Goal: Task Accomplishment & Management: Manage account settings

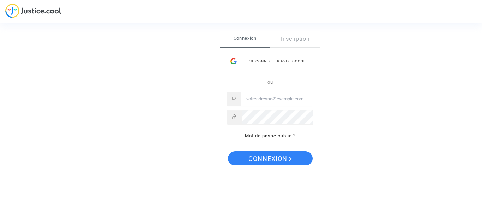
click at [278, 99] on input "Email" at bounding box center [277, 99] width 72 height 14
type input "[EMAIL_ADDRESS][DOMAIN_NAME]"
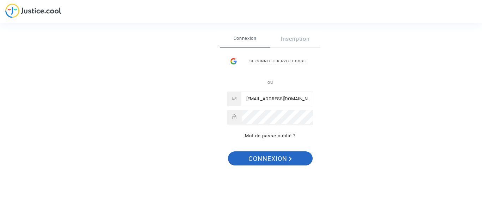
click at [273, 157] on span "Connexion" at bounding box center [269, 159] width 43 height 15
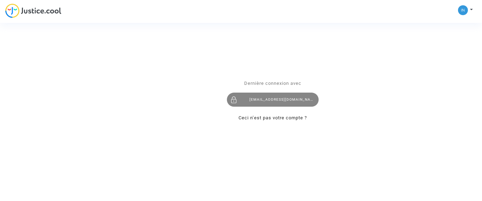
click at [271, 97] on div "[EMAIL_ADDRESS][DOMAIN_NAME]" at bounding box center [273, 100] width 92 height 14
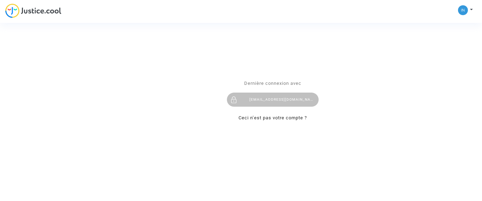
click at [471, 5] on div "Se connecter Dernière connexion avec ingeweb2000@yahoo.fr Ceci n’est pas votre …" at bounding box center [241, 100] width 482 height 201
click at [469, 9] on div "Se connecter Dernière connexion avec ingeweb2000@yahoo.fr Ceci n’est pas votre …" at bounding box center [241, 100] width 482 height 201
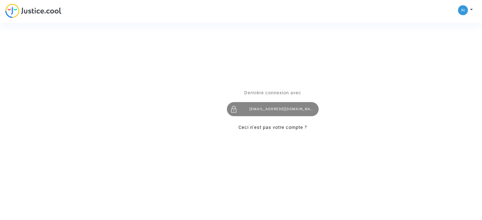
click at [260, 108] on div "[EMAIL_ADDRESS][DOMAIN_NAME]" at bounding box center [273, 109] width 92 height 14
click at [266, 107] on div "[EMAIL_ADDRESS][DOMAIN_NAME]" at bounding box center [273, 109] width 92 height 14
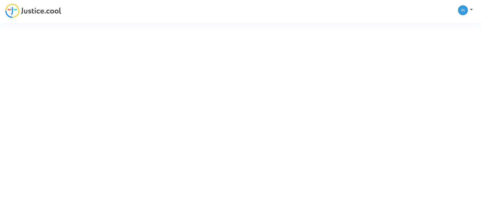
click at [48, 10] on div "Se connecter Dernière connexion avec [EMAIL_ADDRESS][DOMAIN_NAME] Ceci n’est pa…" at bounding box center [241, 110] width 482 height 220
